Goal: Transaction & Acquisition: Purchase product/service

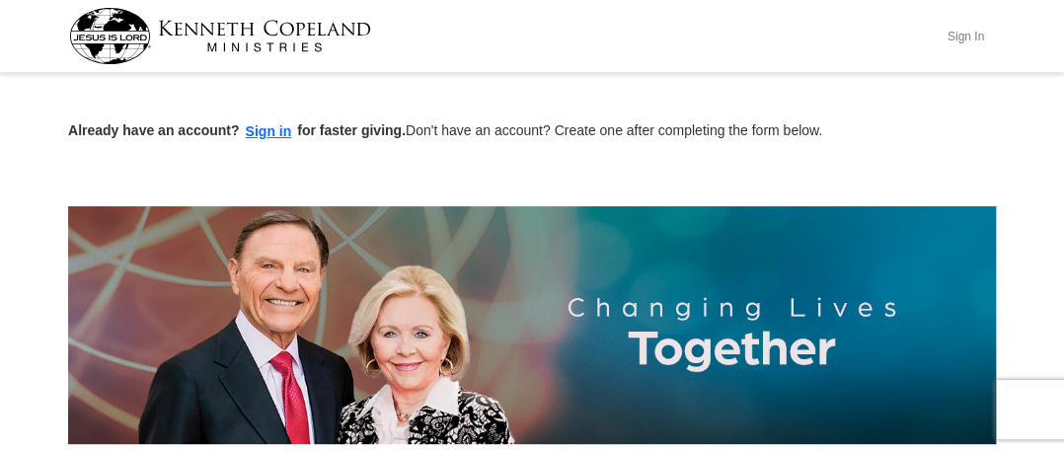
click at [961, 36] on button "Sign In" at bounding box center [965, 36] width 59 height 31
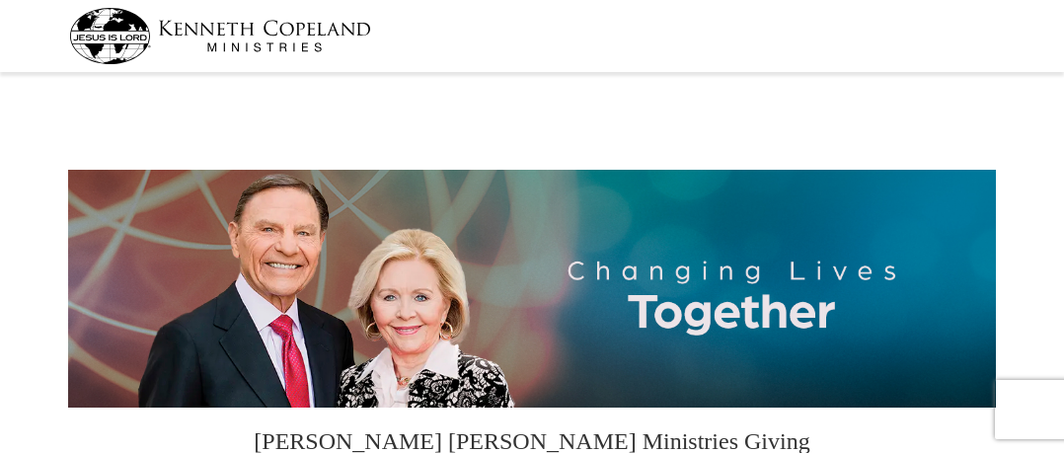
select select "CA"
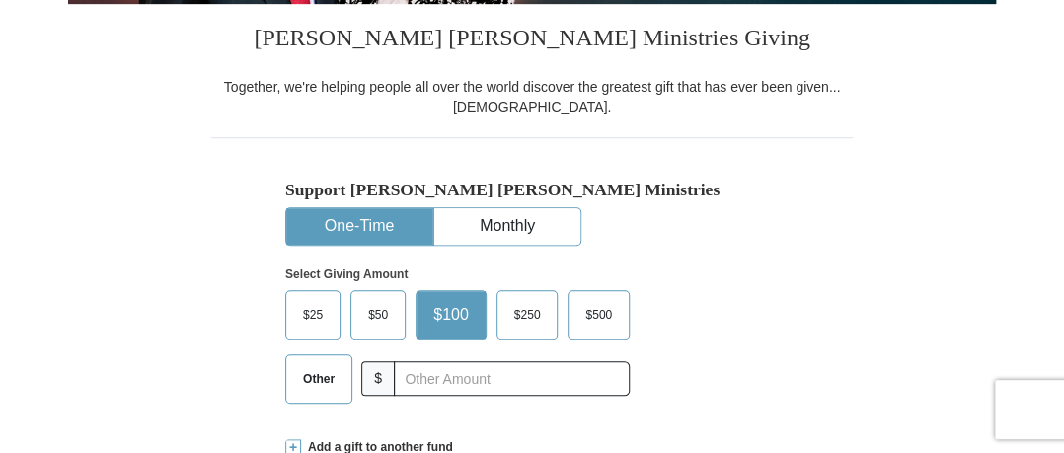
scroll to position [442, 0]
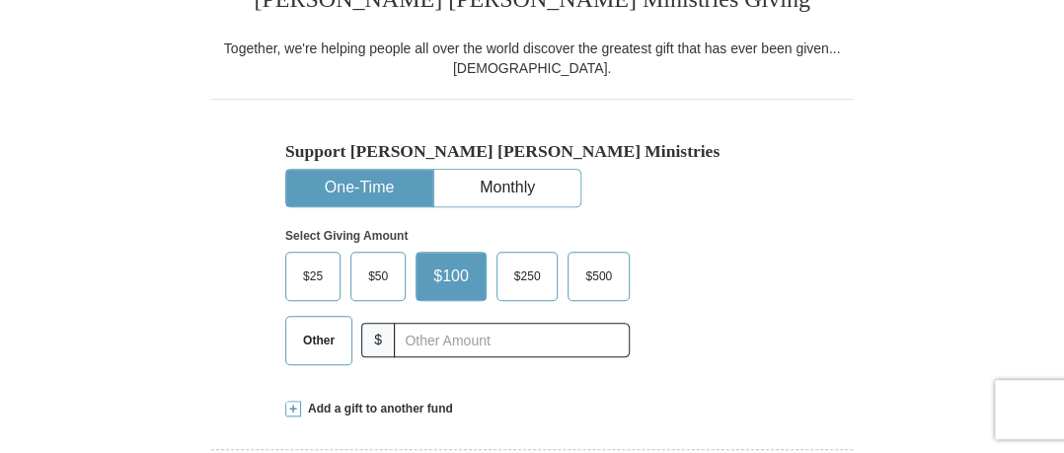
click at [320, 328] on span "Other" at bounding box center [318, 341] width 51 height 30
click at [0, 0] on input "Other" at bounding box center [0, 0] width 0 height 0
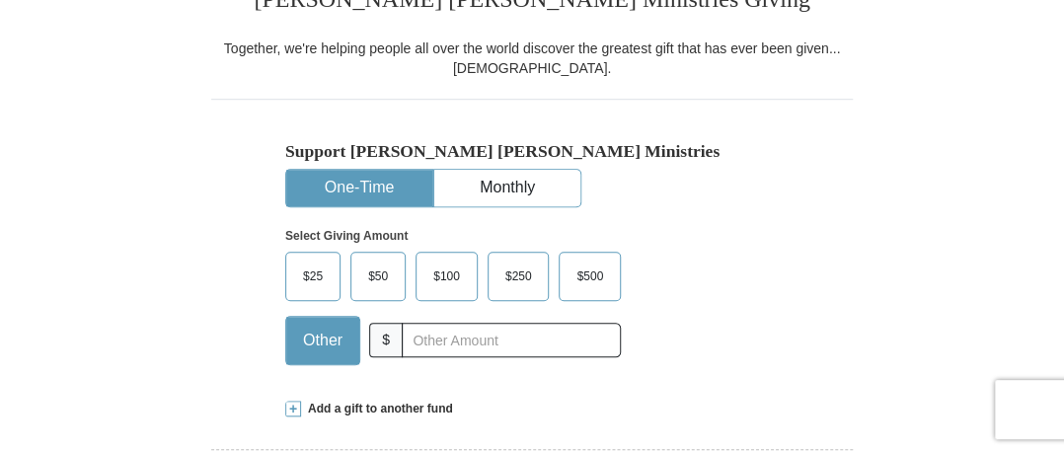
click at [294, 402] on span at bounding box center [293, 409] width 16 height 16
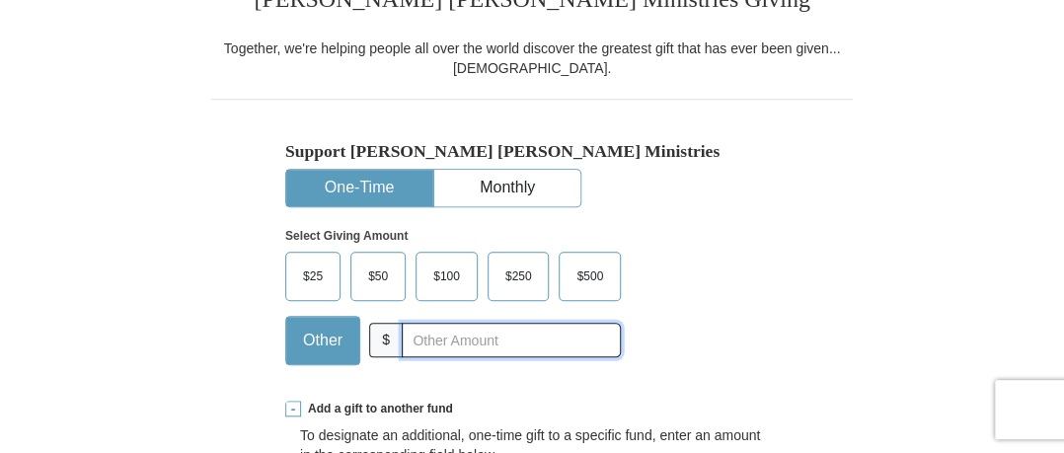
click at [419, 339] on input "text" at bounding box center [511, 340] width 219 height 35
type input "35.00"
click at [293, 409] on span at bounding box center [293, 409] width 16 height 16
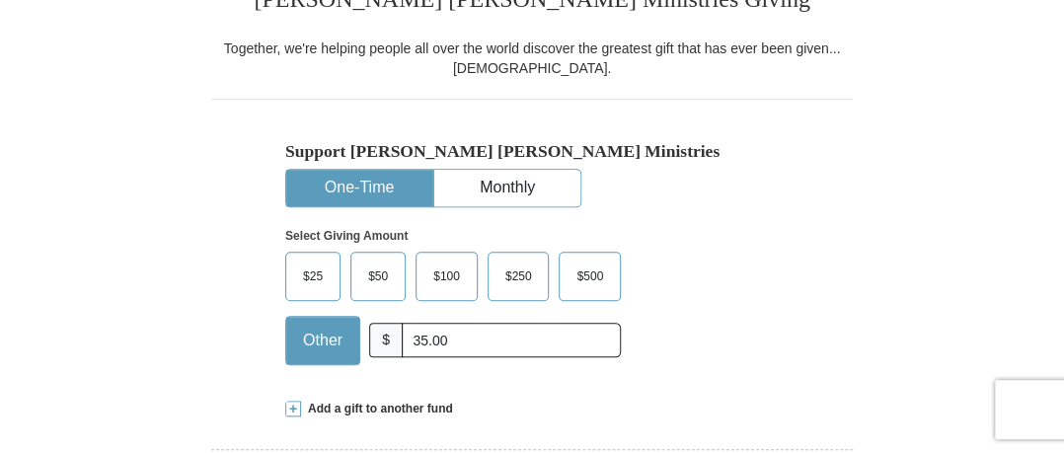
click at [292, 403] on span at bounding box center [293, 409] width 16 height 16
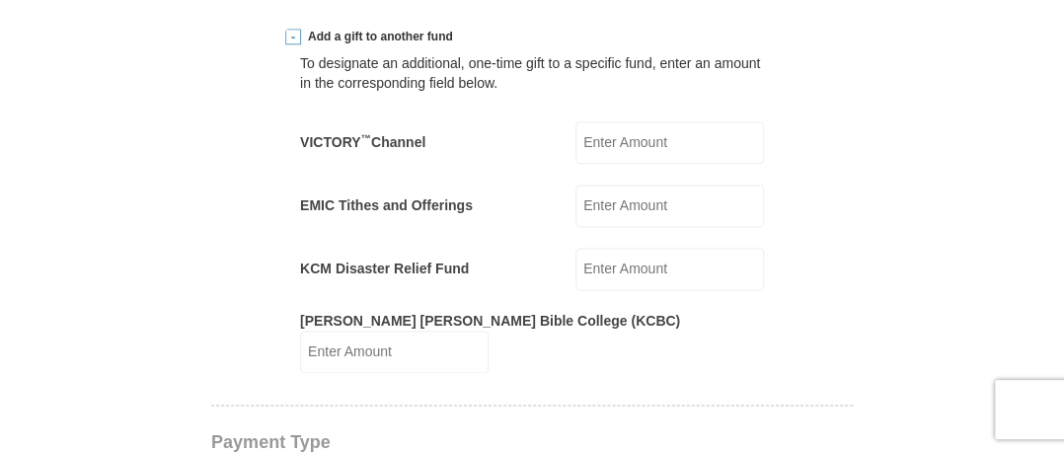
scroll to position [836, 0]
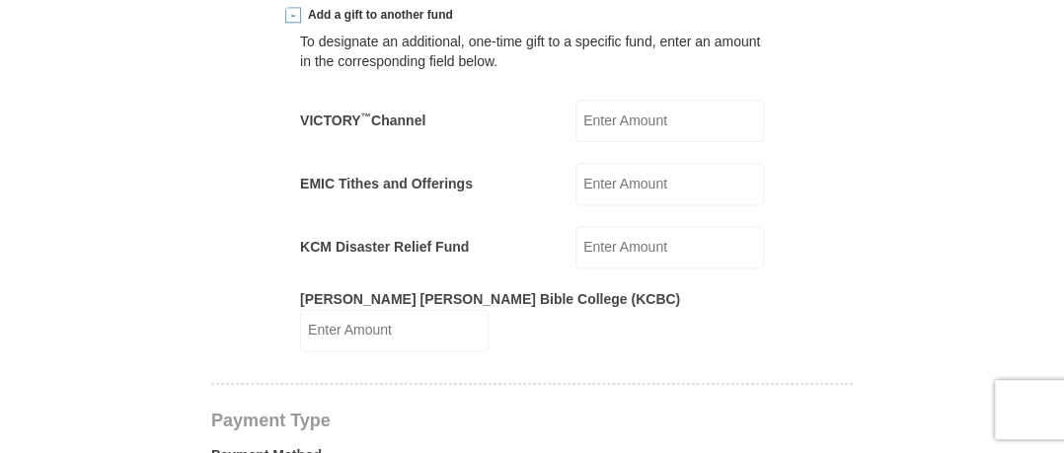
click at [667, 175] on input "EMIC Tithes and Offerings" at bounding box center [669, 184] width 189 height 42
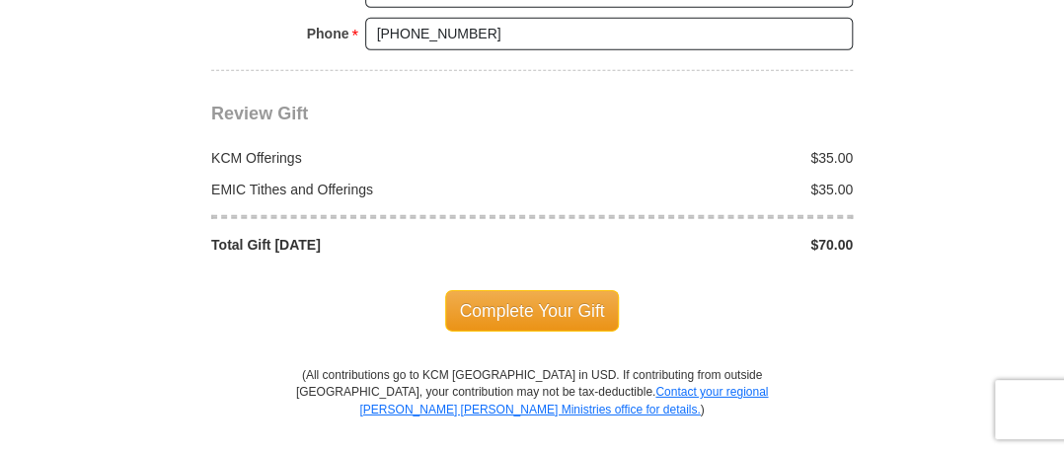
scroll to position [2097, 0]
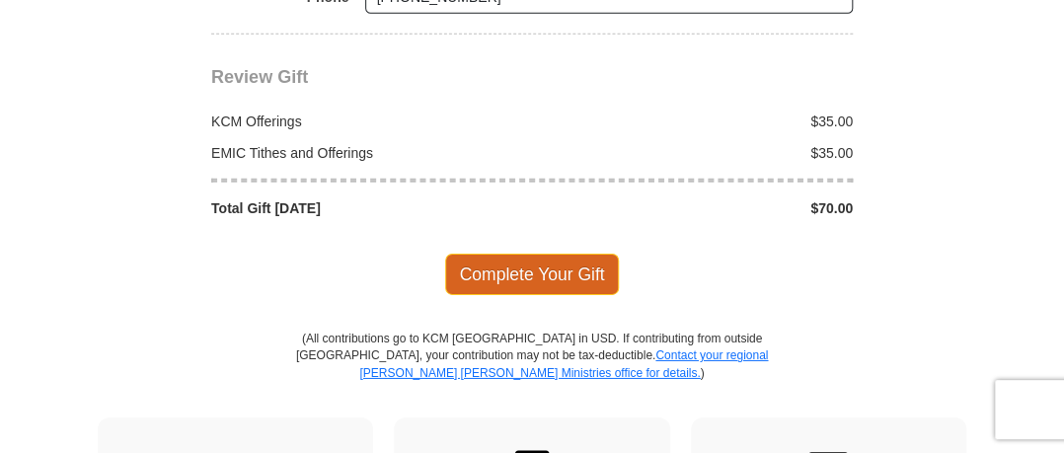
type input "35.00"
click at [493, 254] on span "Complete Your Gift" at bounding box center [532, 274] width 175 height 41
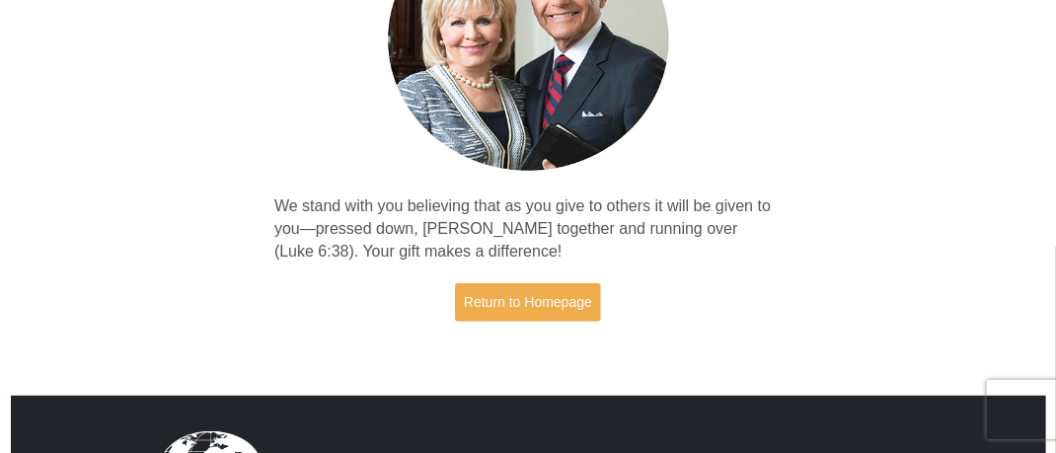
scroll to position [271, 0]
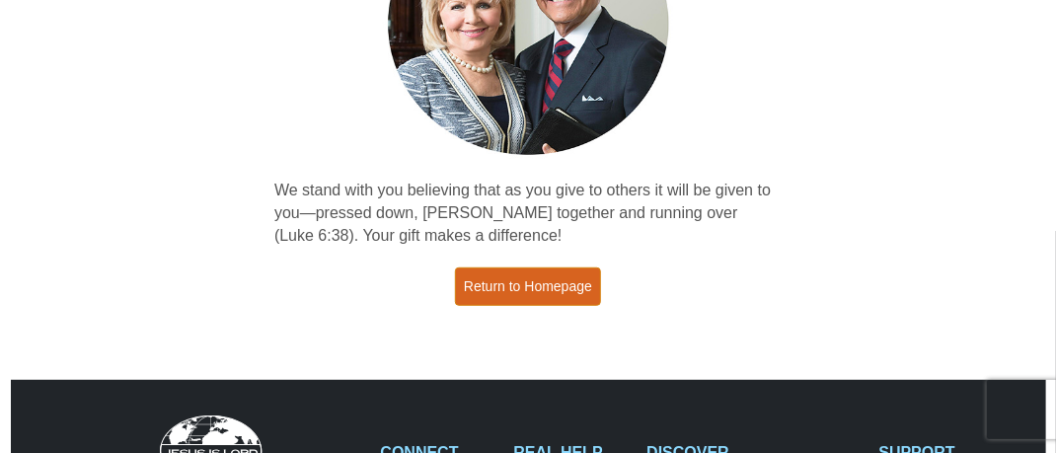
click at [498, 288] on link "Return to Homepage" at bounding box center [528, 287] width 146 height 38
